Goal: Find specific page/section: Find specific page/section

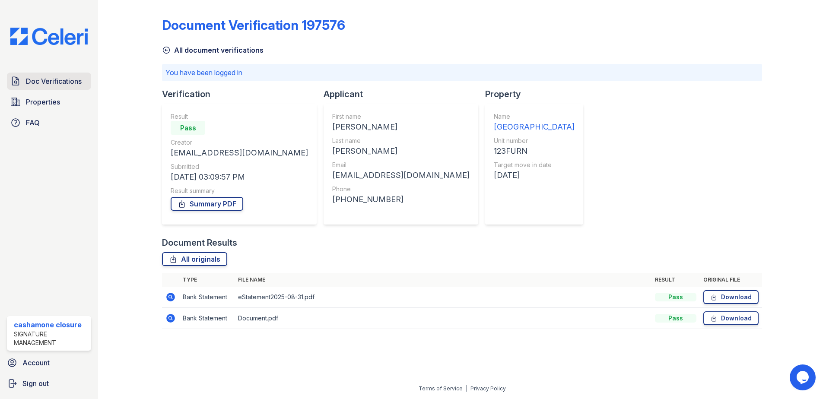
click at [43, 86] on span "Doc Verifications" at bounding box center [54, 81] width 56 height 10
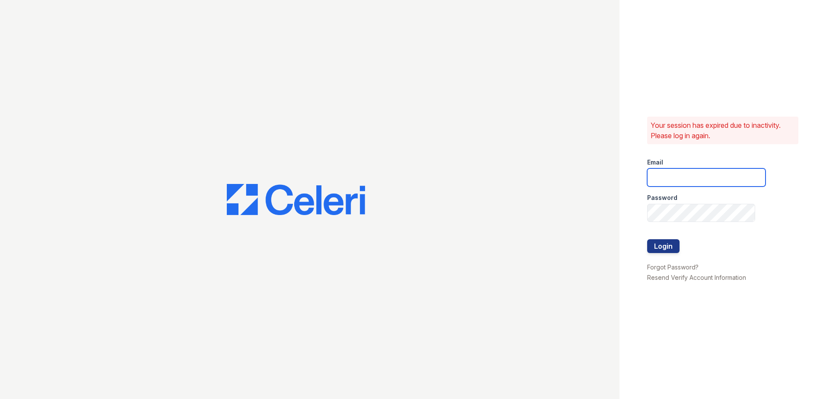
type input "[EMAIL_ADDRESS][DOMAIN_NAME]"
click at [672, 249] on button "Login" at bounding box center [663, 246] width 32 height 14
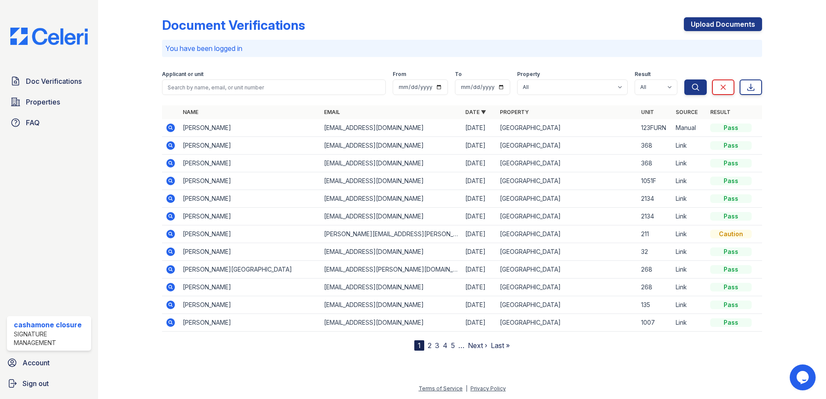
click at [430, 346] on link "2" at bounding box center [430, 345] width 4 height 9
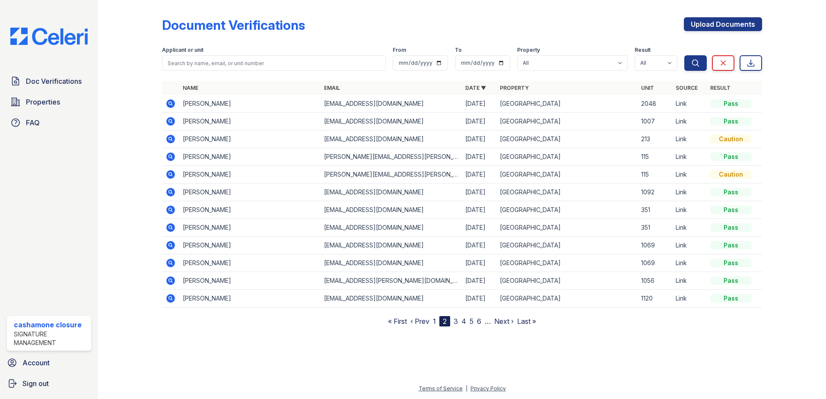
click at [434, 322] on link "1" at bounding box center [434, 321] width 3 height 9
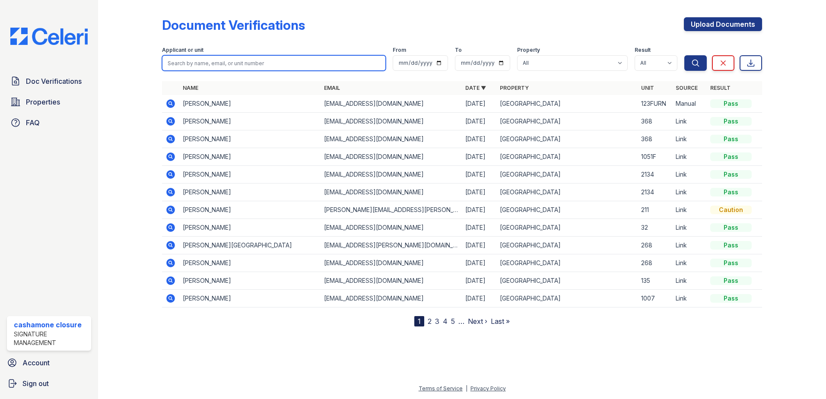
click at [257, 61] on input "search" at bounding box center [274, 63] width 224 height 16
type input "[PERSON_NAME]"
click at [685, 55] on button "Search" at bounding box center [696, 63] width 22 height 16
